Goal: Information Seeking & Learning: Learn about a topic

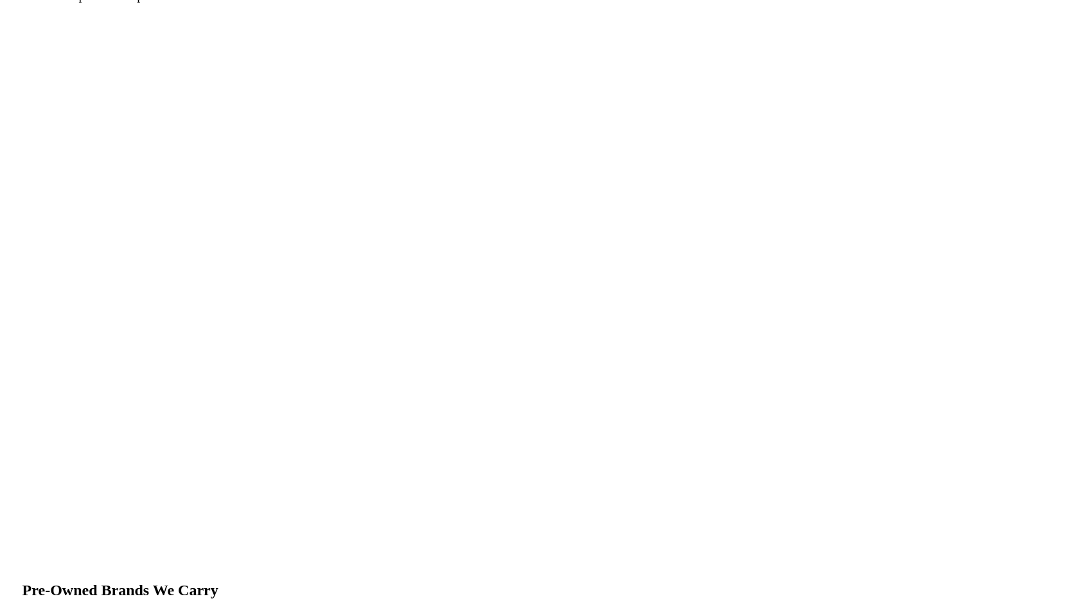
scroll to position [1498, 0]
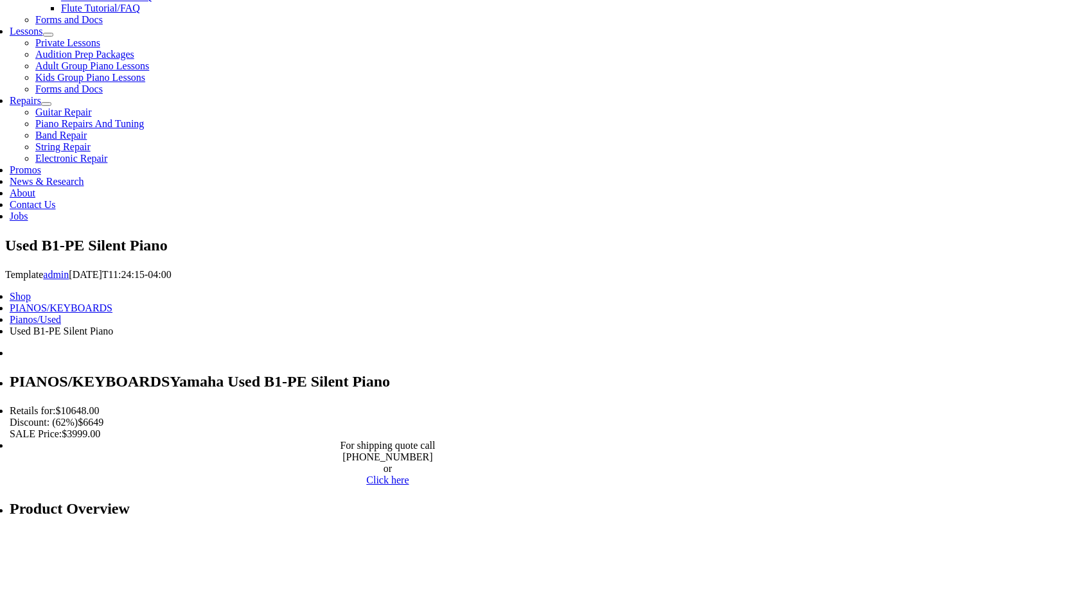
scroll to position [602, 0]
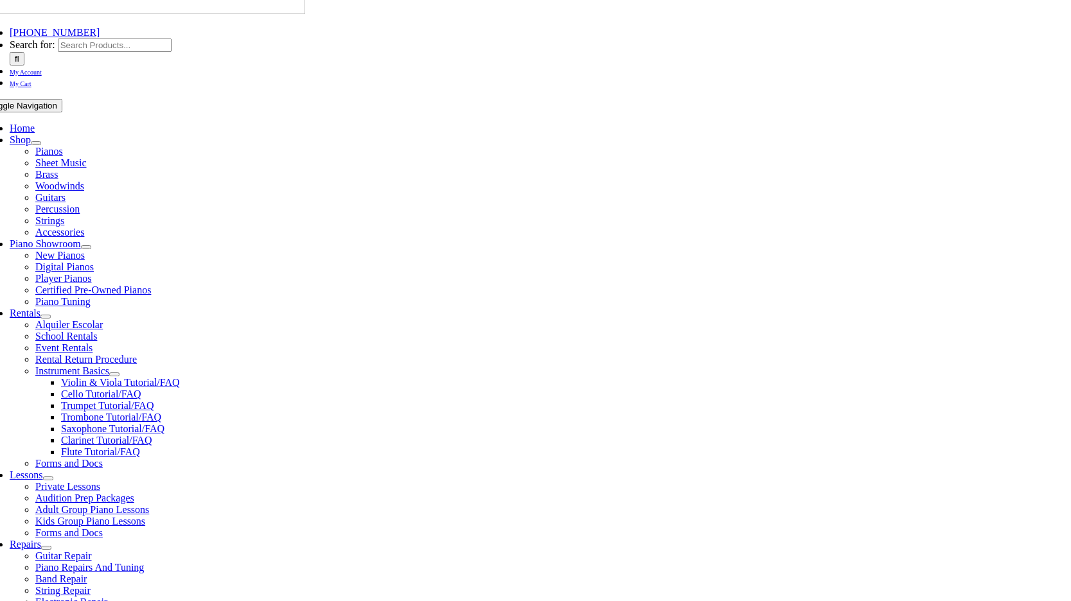
scroll to position [0, 0]
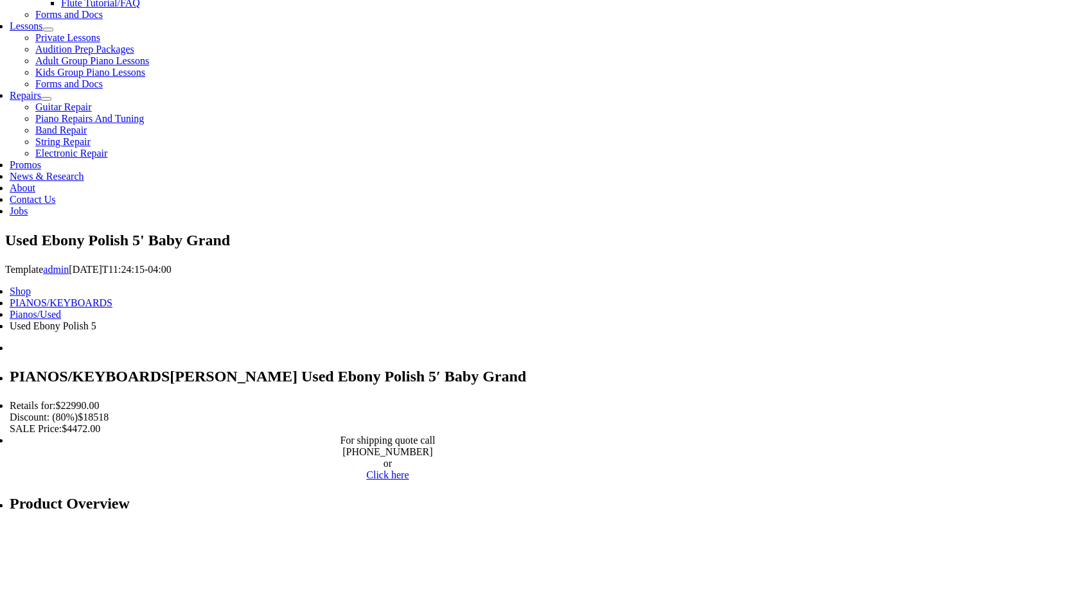
scroll to position [609, 0]
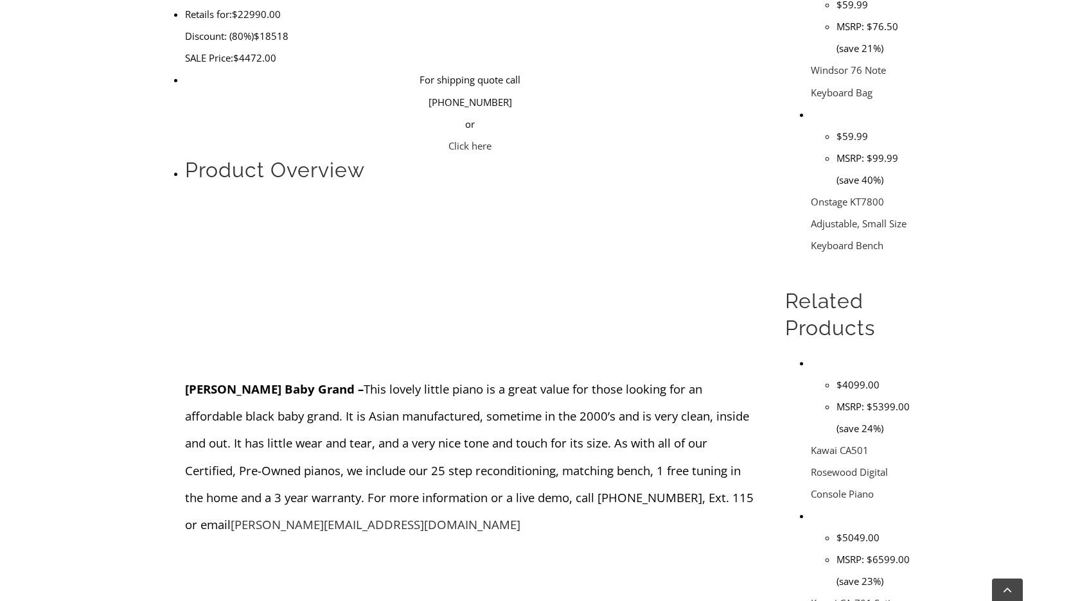
click at [526, 381] on span "Henry F. Miller Baby Grand – This lovely little piano is a great value for thos…" at bounding box center [469, 457] width 569 height 152
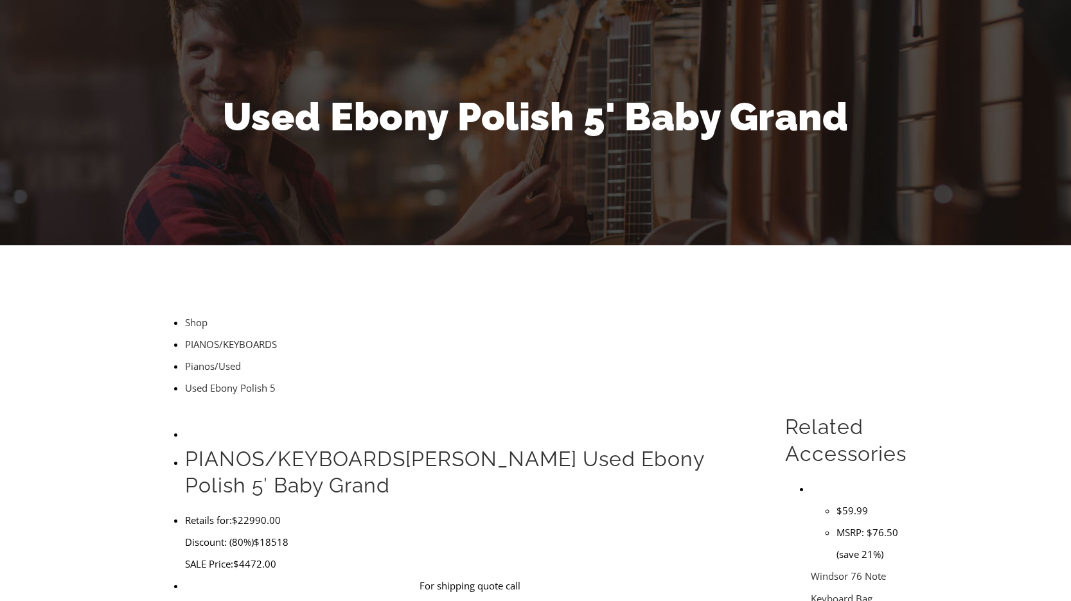
scroll to position [0, 0]
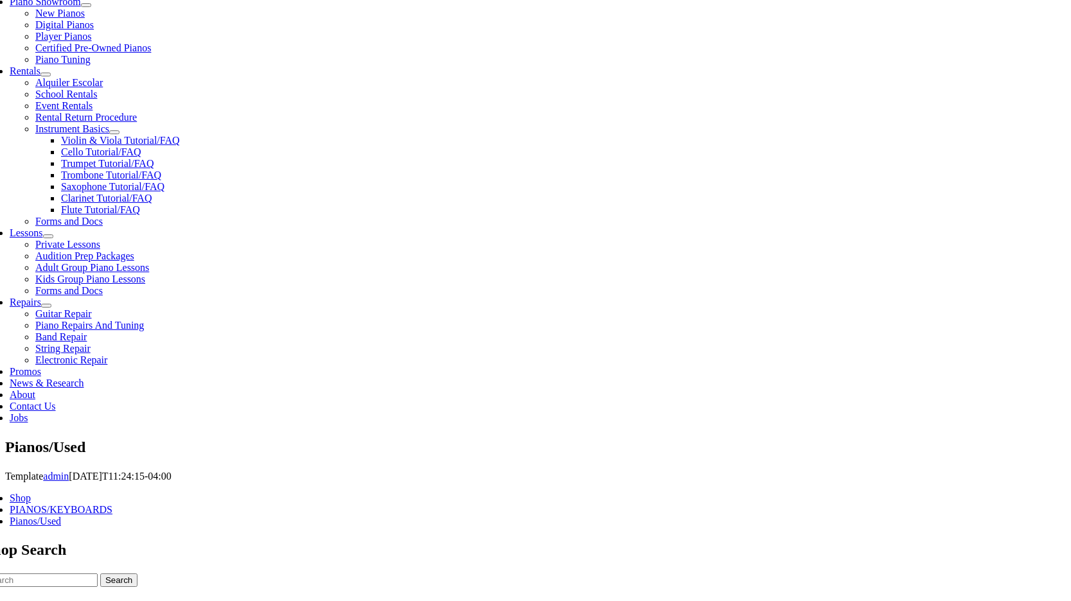
scroll to position [402, 0]
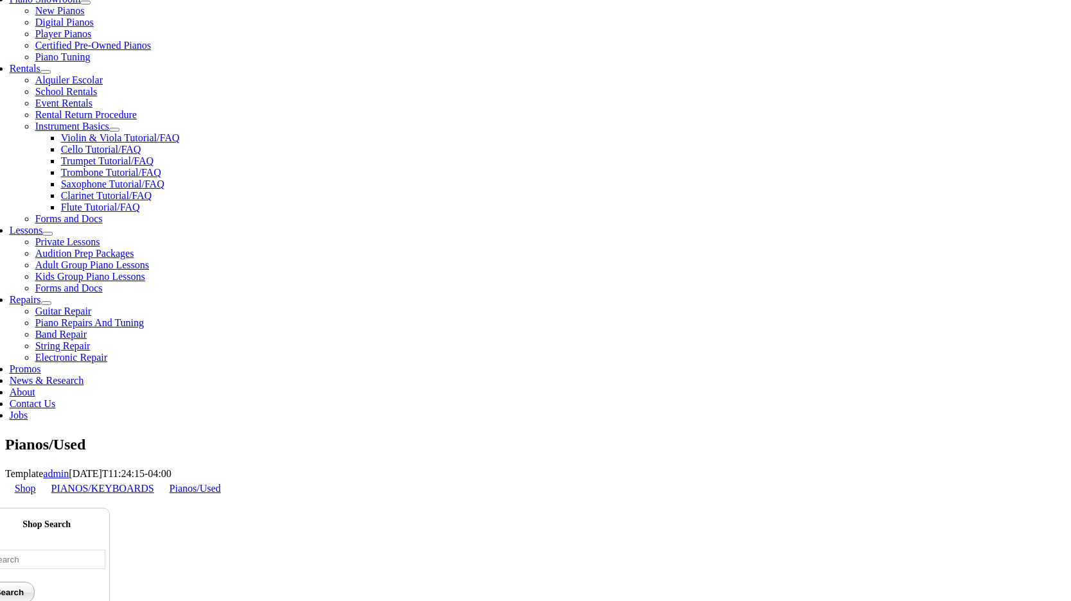
radio input "true"
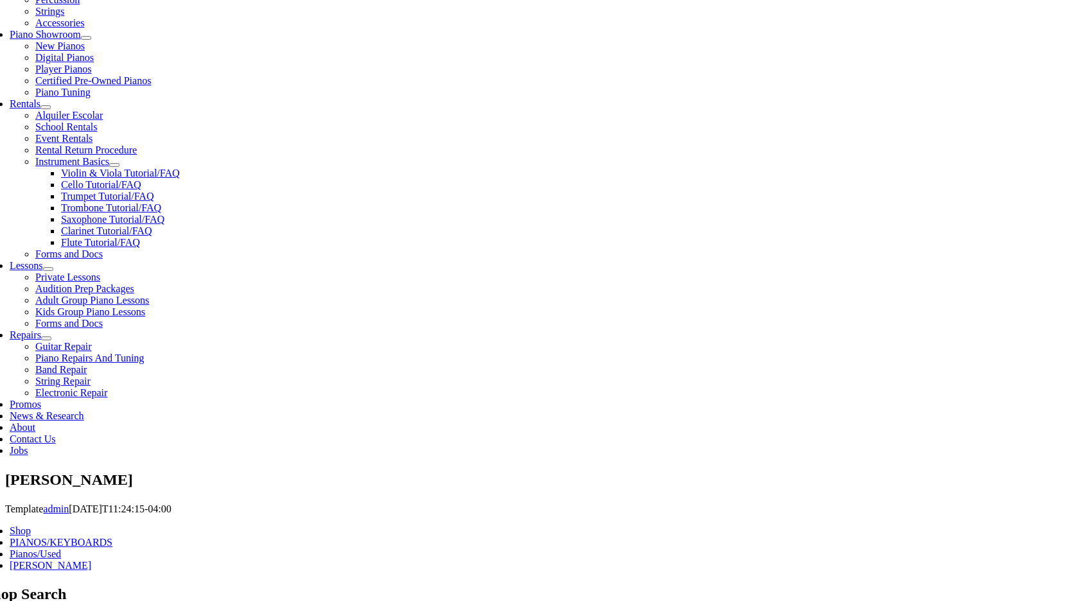
scroll to position [365, 0]
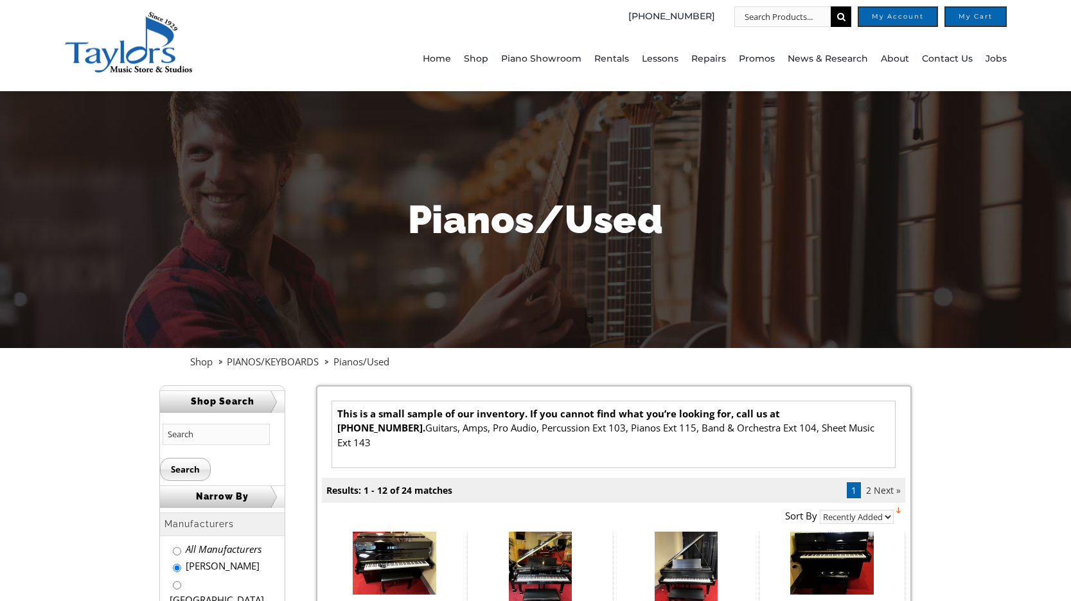
scroll to position [398, 0]
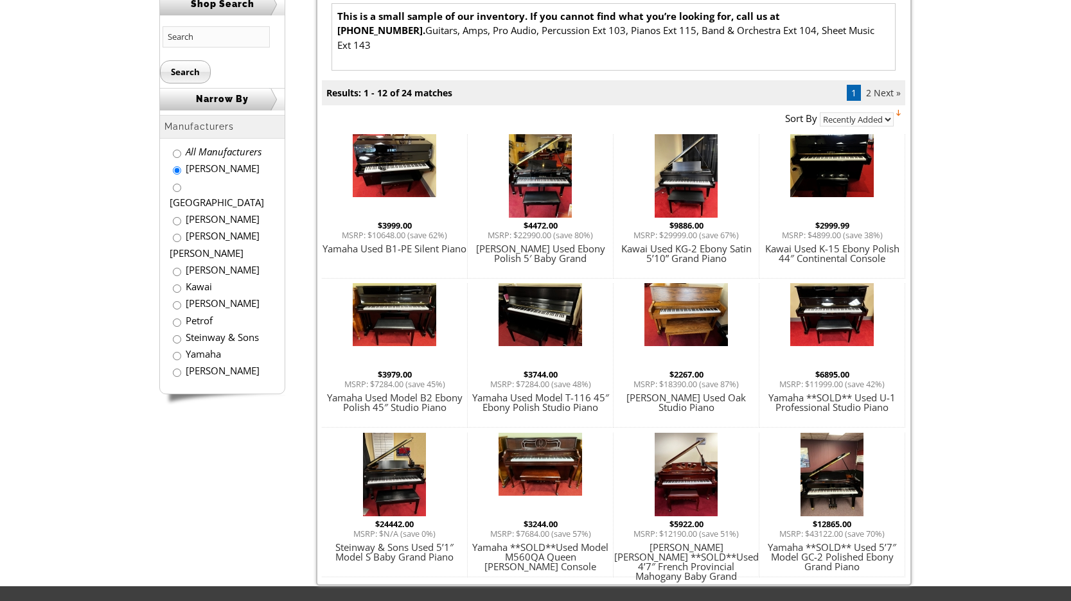
click at [546, 195] on img at bounding box center [540, 176] width 63 height 84
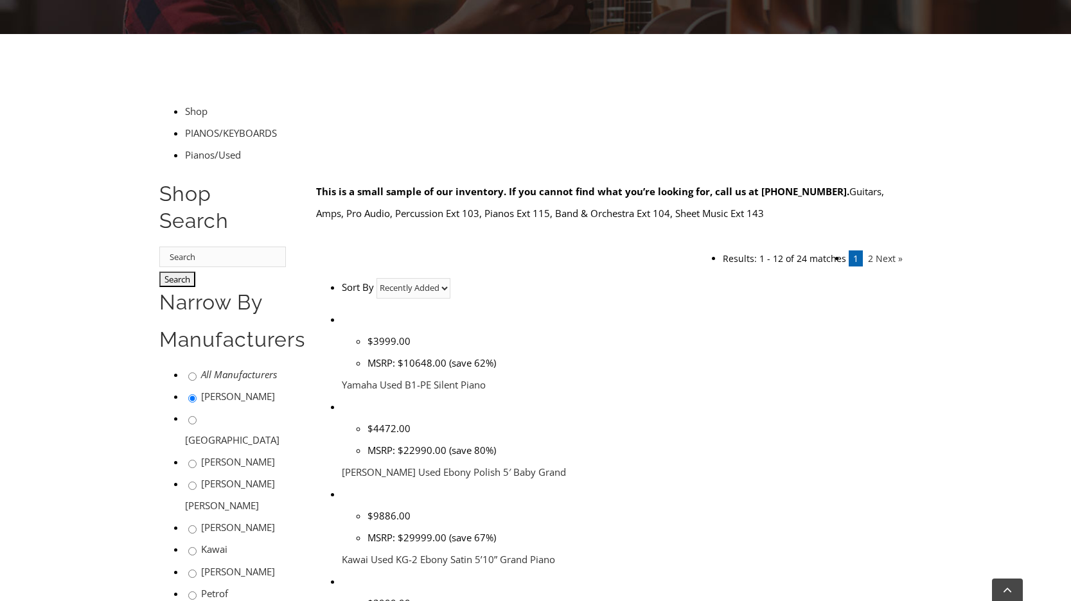
scroll to position [302, 0]
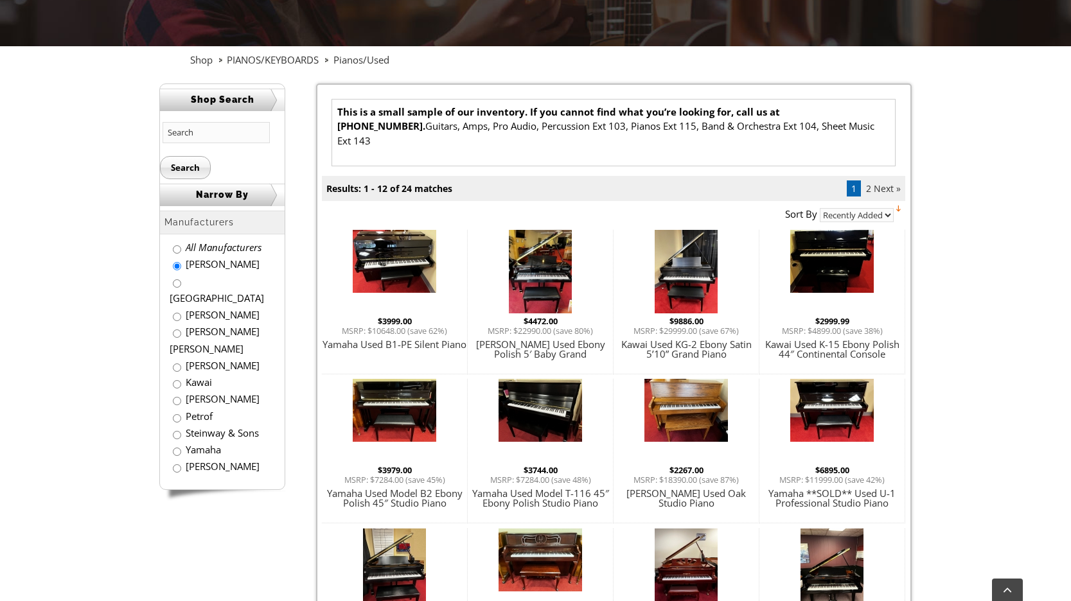
click at [885, 182] on link "Next »" at bounding box center [887, 188] width 27 height 12
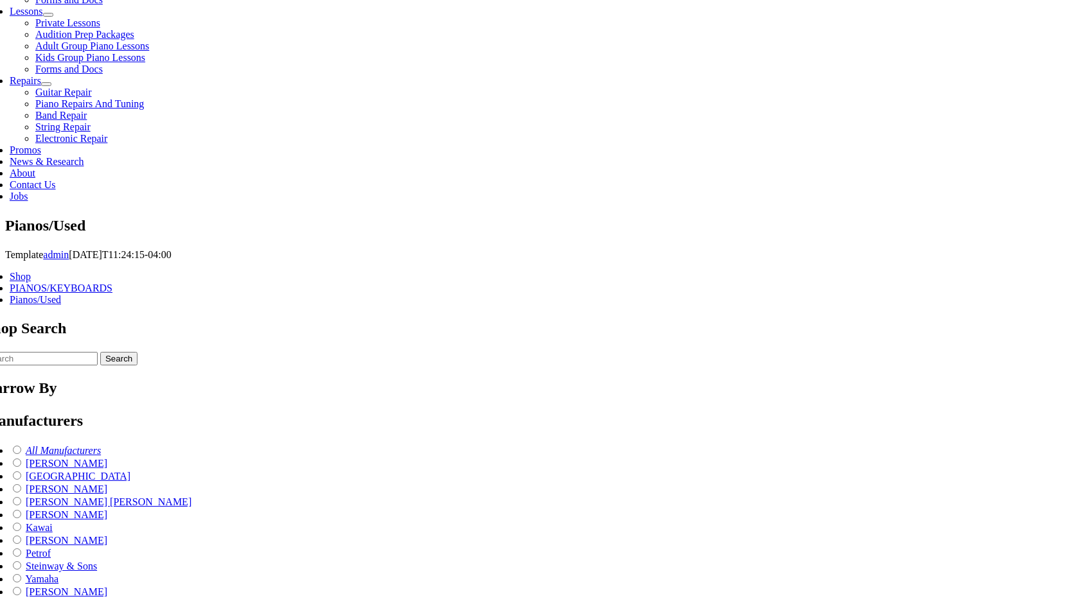
scroll to position [628, 0]
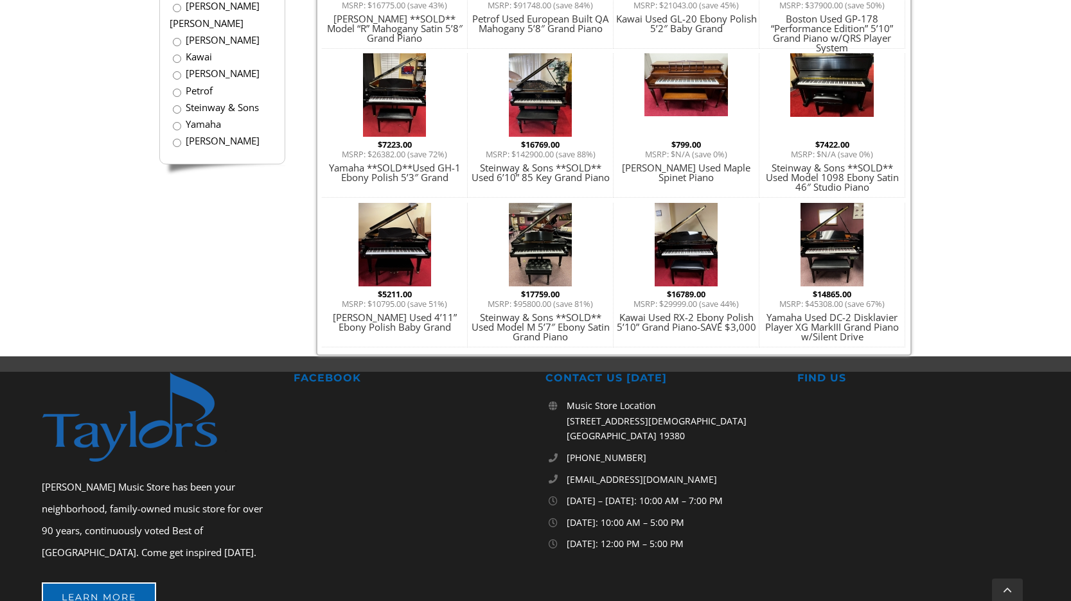
click at [536, 263] on img at bounding box center [540, 245] width 63 height 84
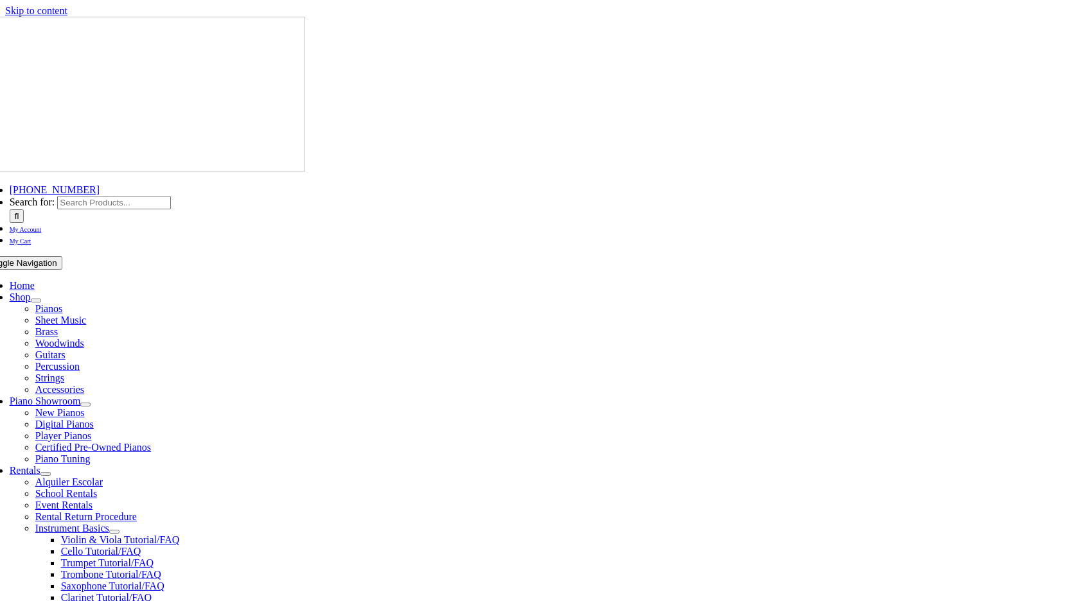
scroll to position [302, 0]
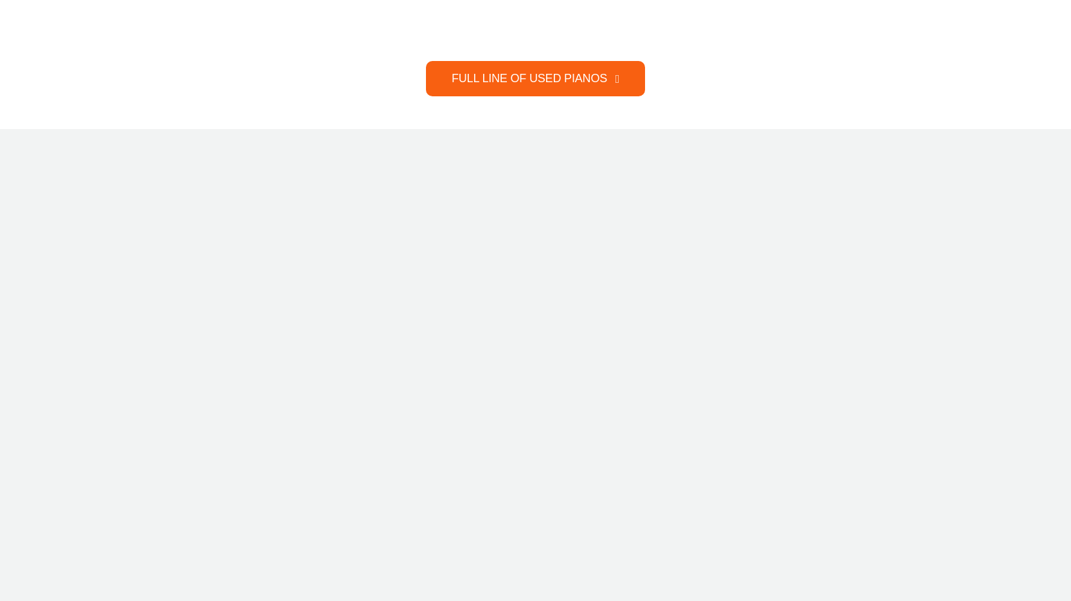
scroll to position [1849, 0]
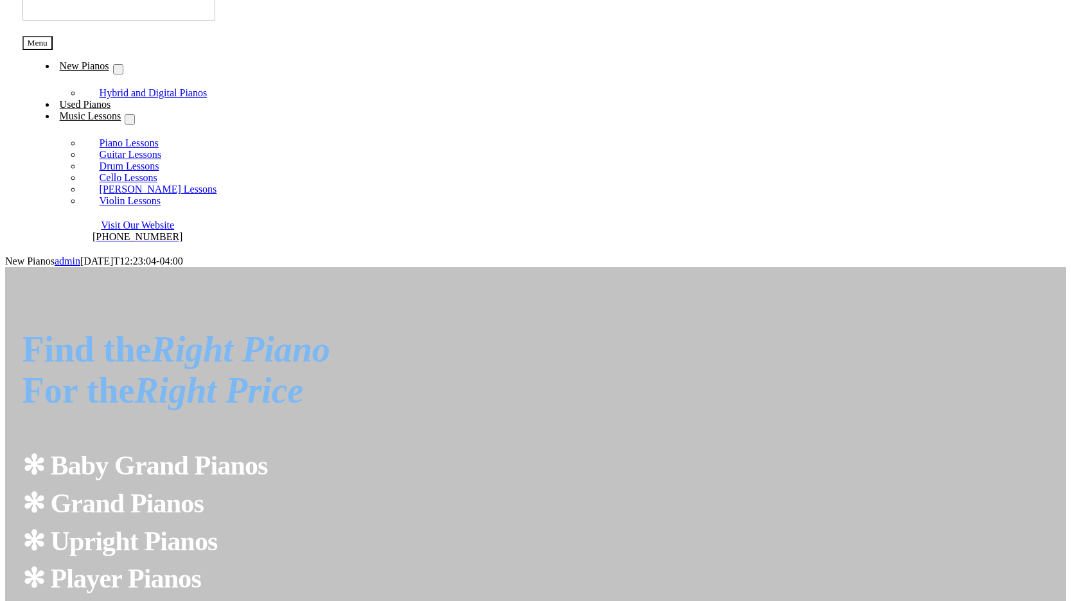
scroll to position [114, 0]
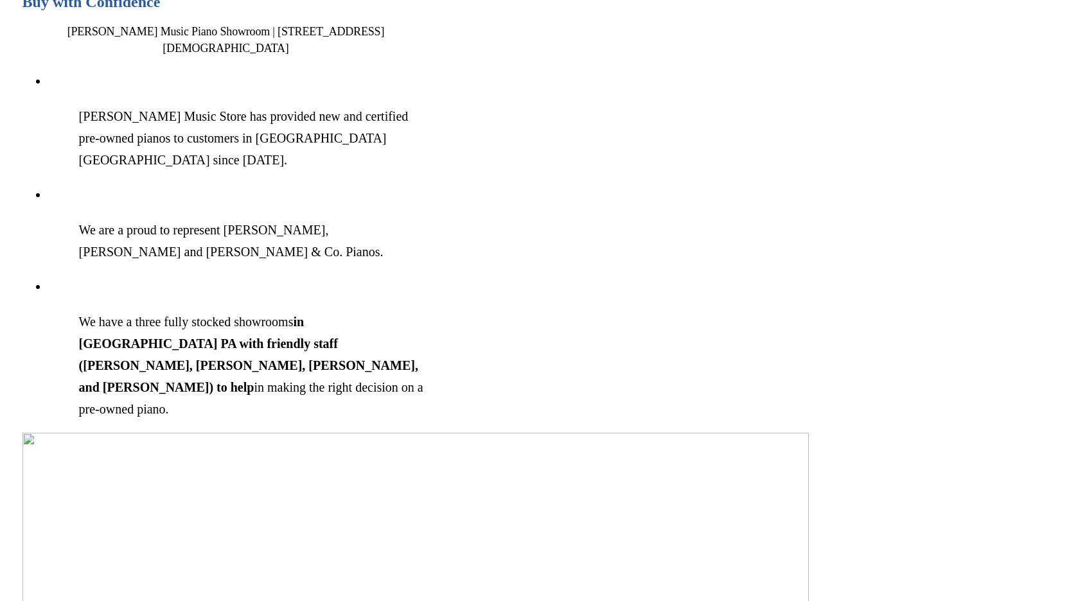
scroll to position [1188, 0]
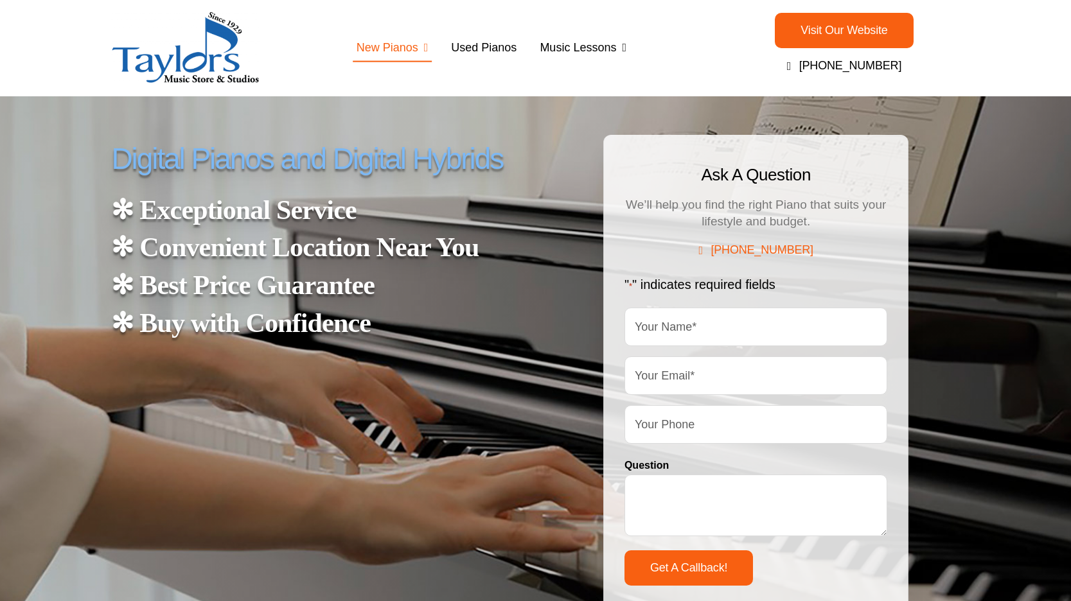
click at [849, 35] on span "Visit Our Website" at bounding box center [844, 30] width 87 height 13
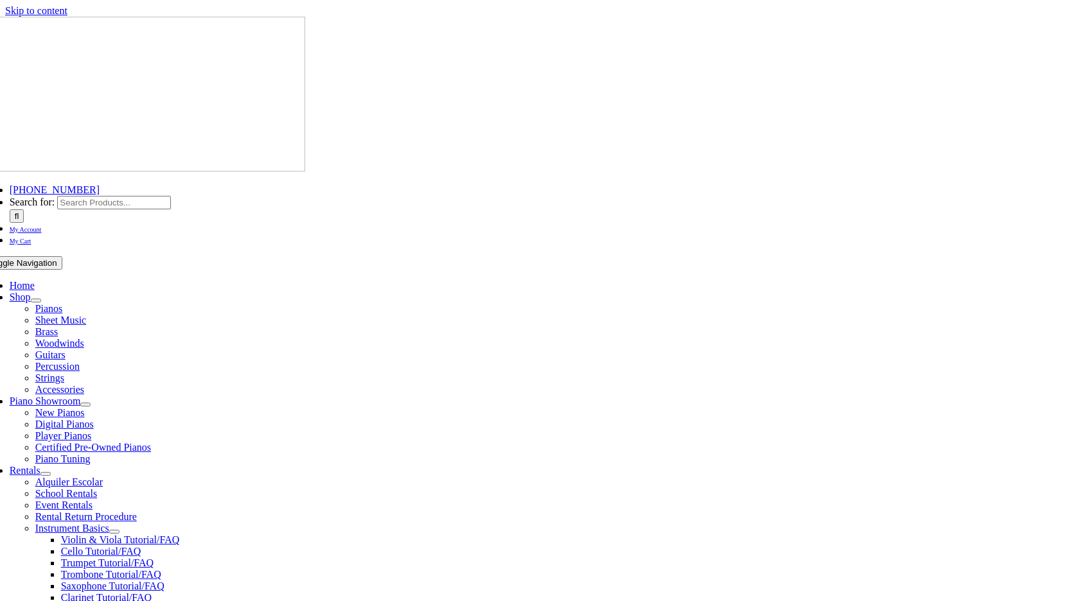
scroll to position [12, 0]
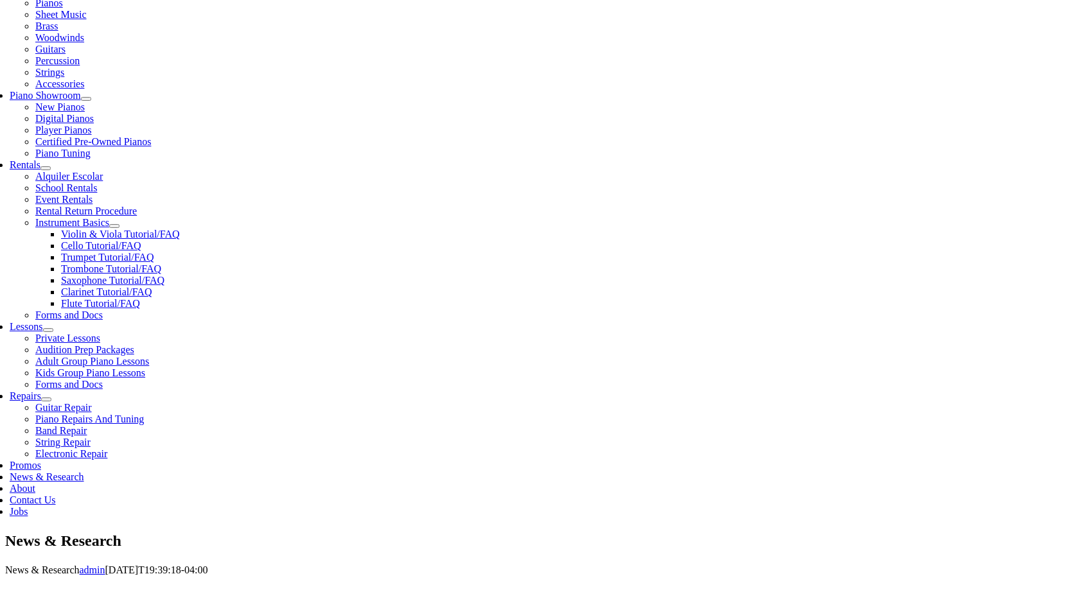
scroll to position [255, 0]
